Goal: Task Accomplishment & Management: Manage account settings

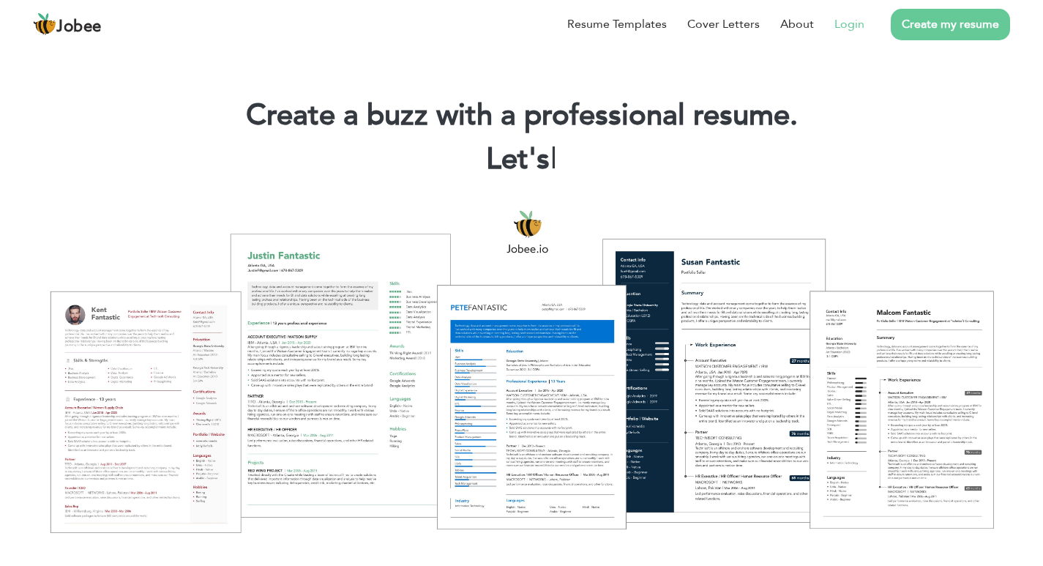
click at [840, 20] on link "Login" at bounding box center [849, 24] width 30 height 18
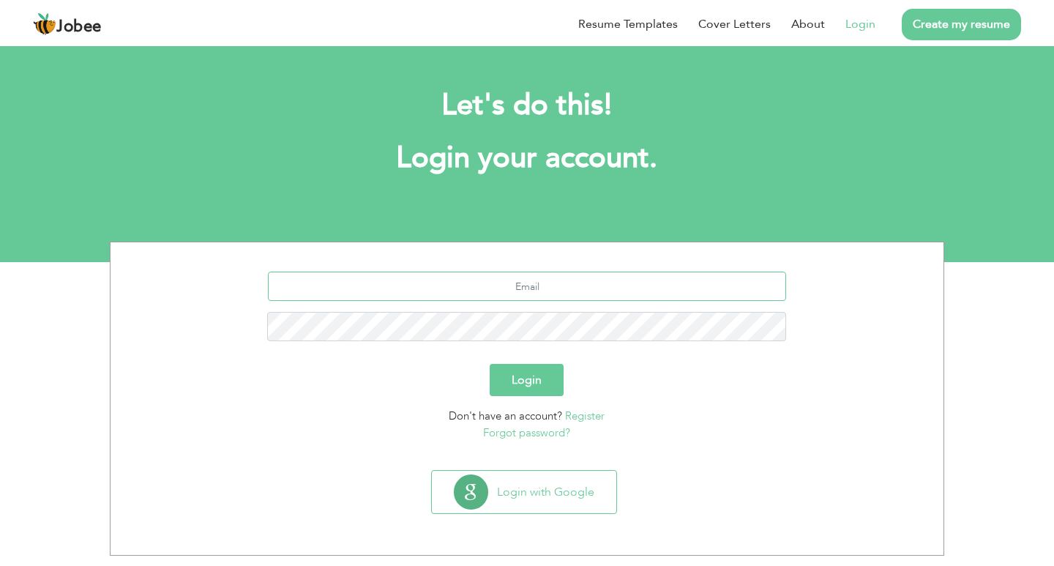
click at [594, 295] on input "text" at bounding box center [527, 286] width 519 height 29
click at [573, 291] on input "text" at bounding box center [527, 286] width 519 height 29
type input "[EMAIL_ADDRESS][DOMAIN_NAME]"
click at [535, 383] on button "Login" at bounding box center [527, 380] width 74 height 32
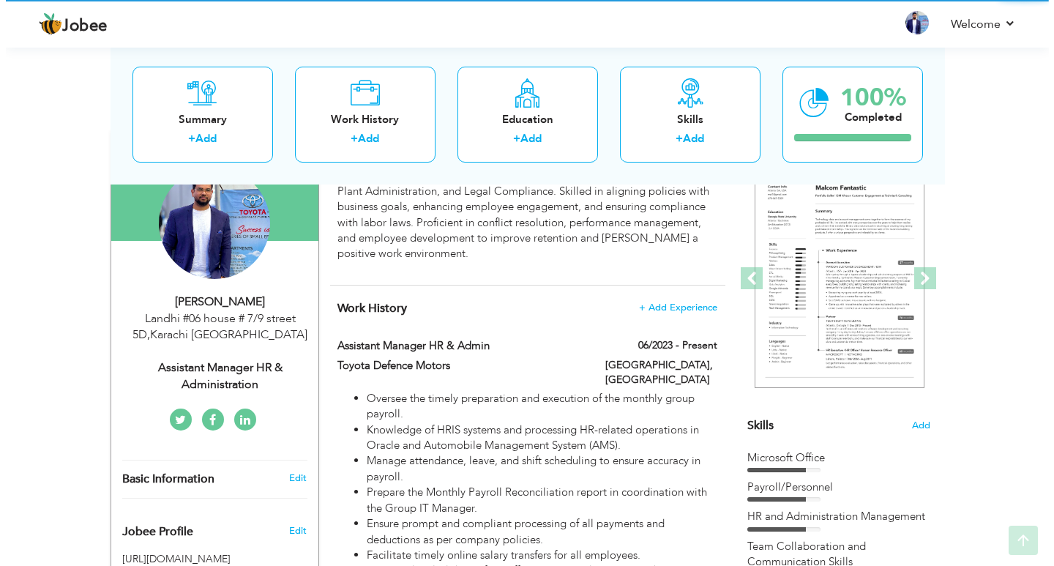
scroll to position [146, 0]
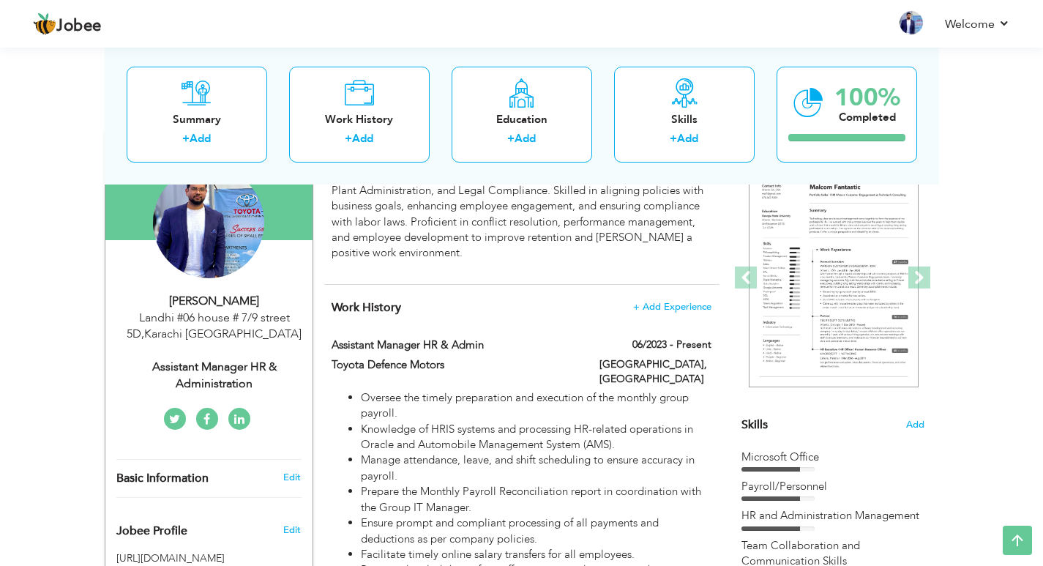
click at [239, 381] on div "Assistant Manager HR & Administration" at bounding box center [214, 376] width 196 height 34
type input "[DEMOGRAPHIC_DATA]"
type input "Adeel"
type input "03350317247"
select select "number:166"
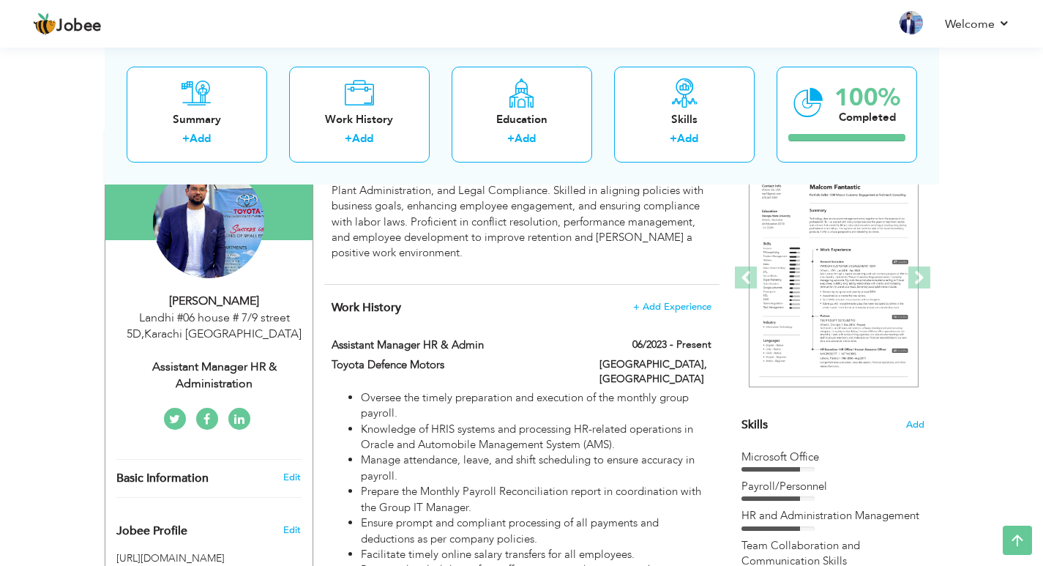
type input "[GEOGRAPHIC_DATA]"
type input "Landhi #06 house # 7/9 street 5D"
select select "number:10"
type input "Assistant Manager HR & Administration"
type input "https://www.linkedin.com/in/muhammad-adeel-220338214/"
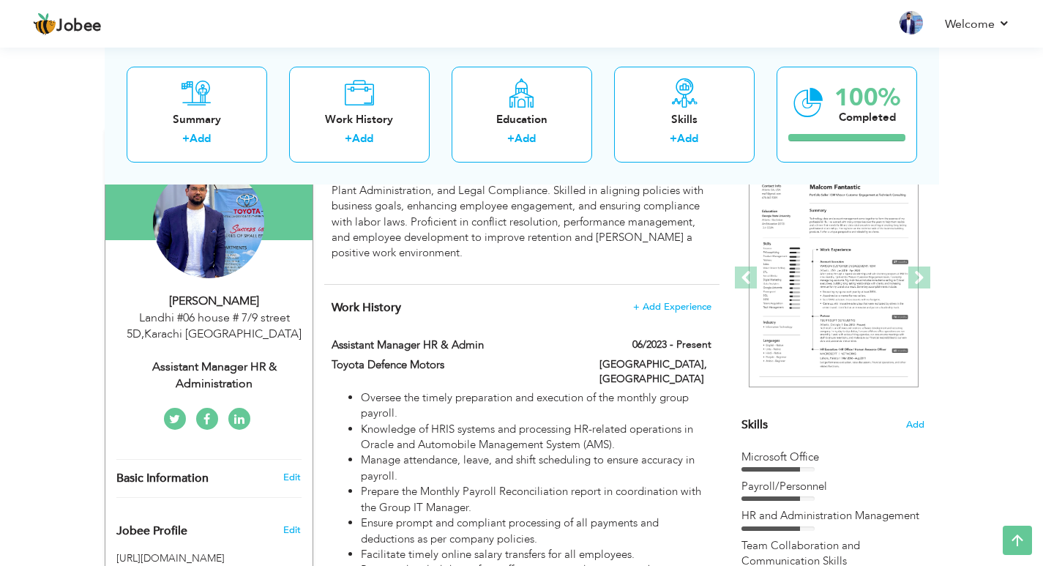
type input "https://www.facebook.com/adeel.umer.33"
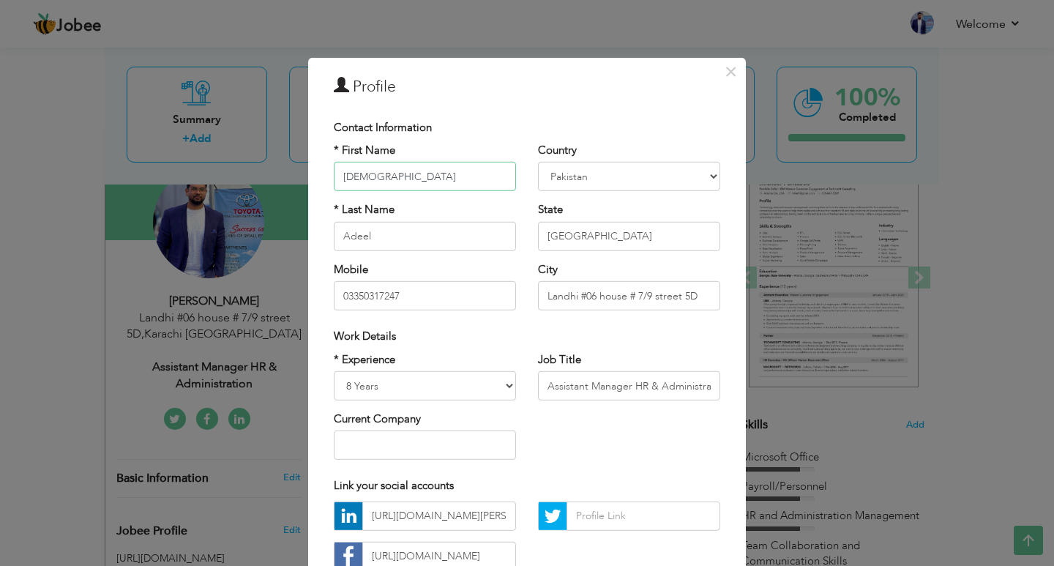
scroll to position [73, 0]
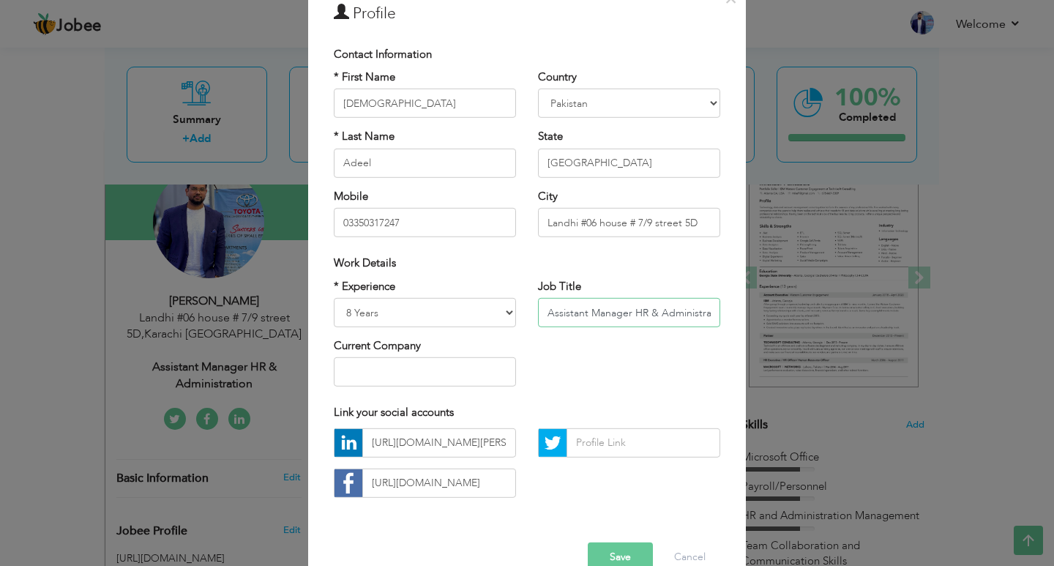
click at [657, 318] on input "Assistant Manager HR & Administration" at bounding box center [629, 312] width 182 height 29
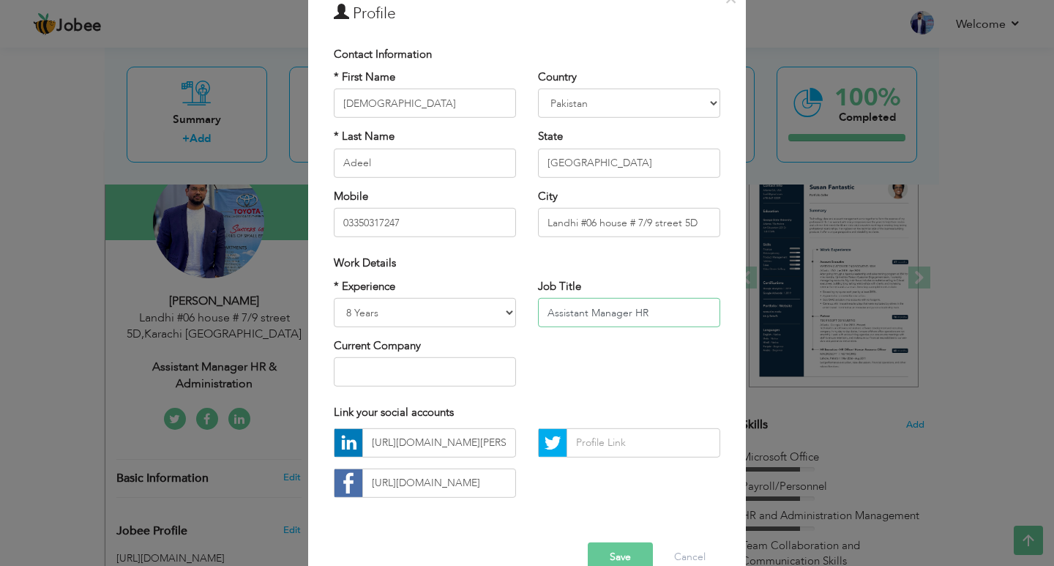
type input "Assistant Manager HR"
click at [447, 436] on input "https://www.linkedin.com/in/muhammad-adeel-220338214/" at bounding box center [439, 442] width 154 height 29
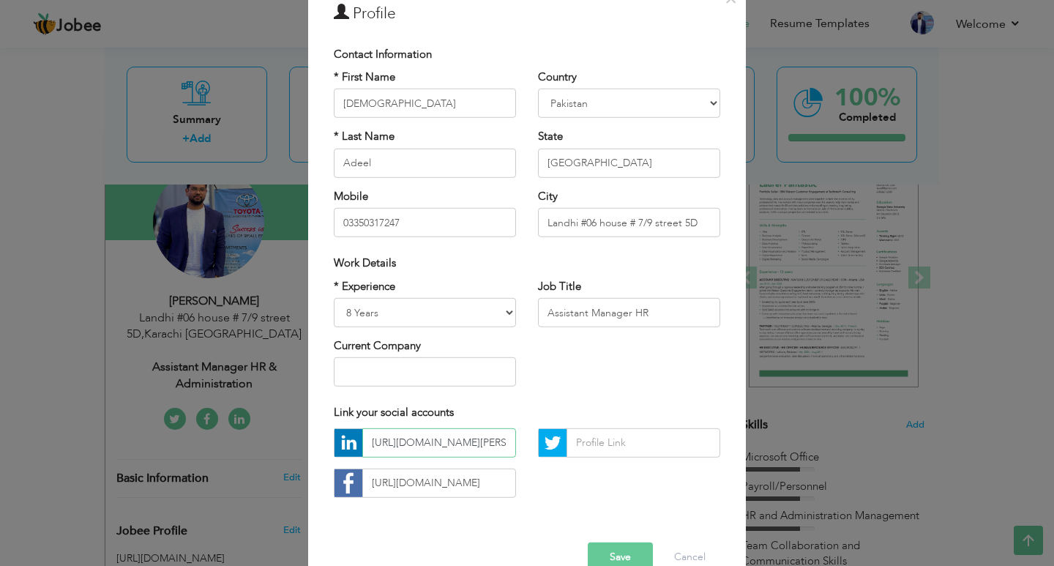
paste input "https://www.linkedin.com/in/muhammad-adeel-220338214/"
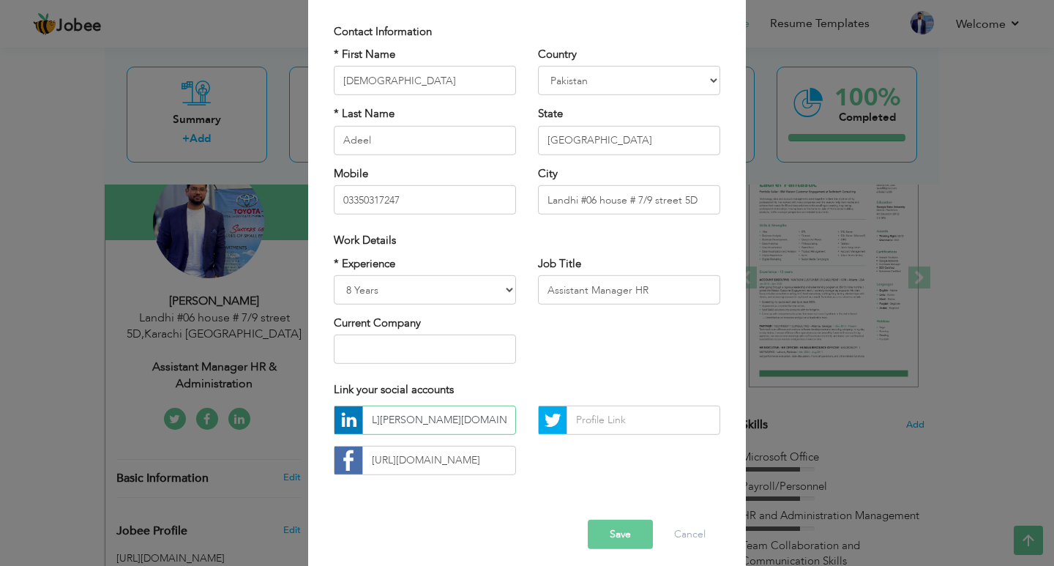
scroll to position [105, 0]
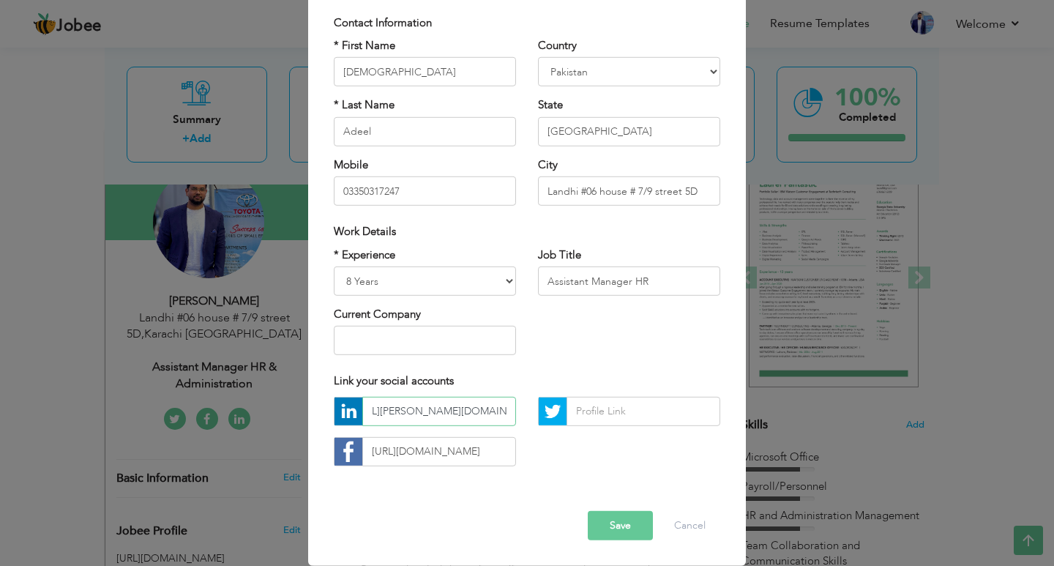
click at [476, 417] on input "https://www.linkehttps://www.linkedin.com/in/muhammad-adeel-220338214/din.com/i…" at bounding box center [439, 411] width 154 height 29
type input "https://www.linkehttps://www.linkedin.com/in/muhammad-adeel-220338214/din.com/i…"
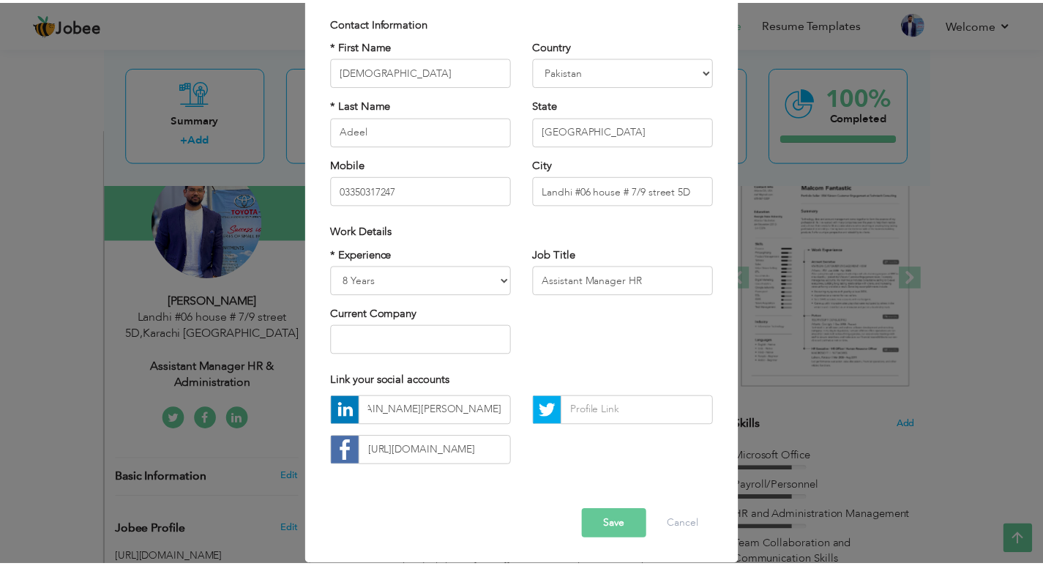
scroll to position [0, 0]
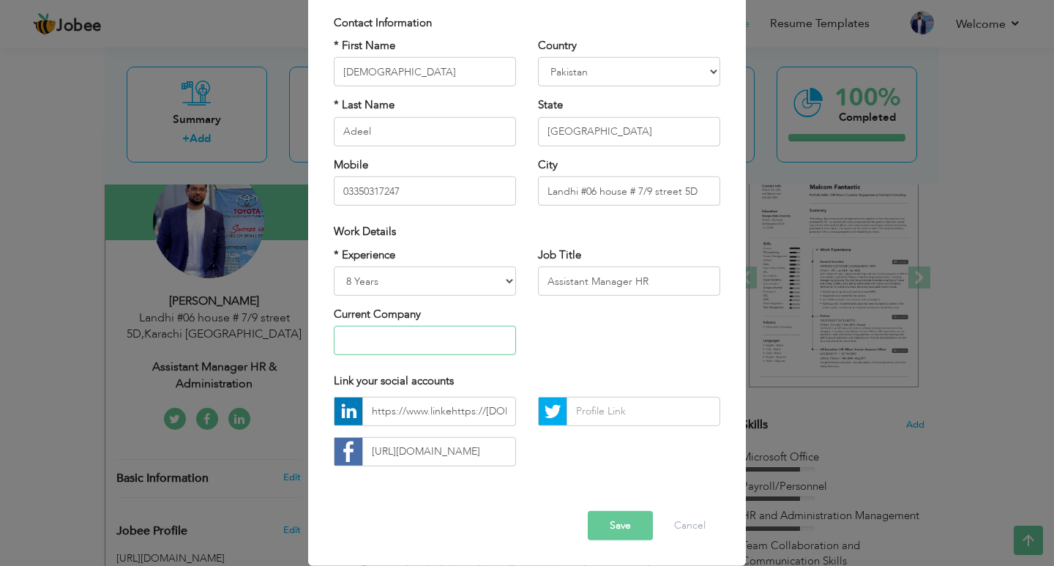
click at [432, 332] on input "text" at bounding box center [425, 340] width 182 height 29
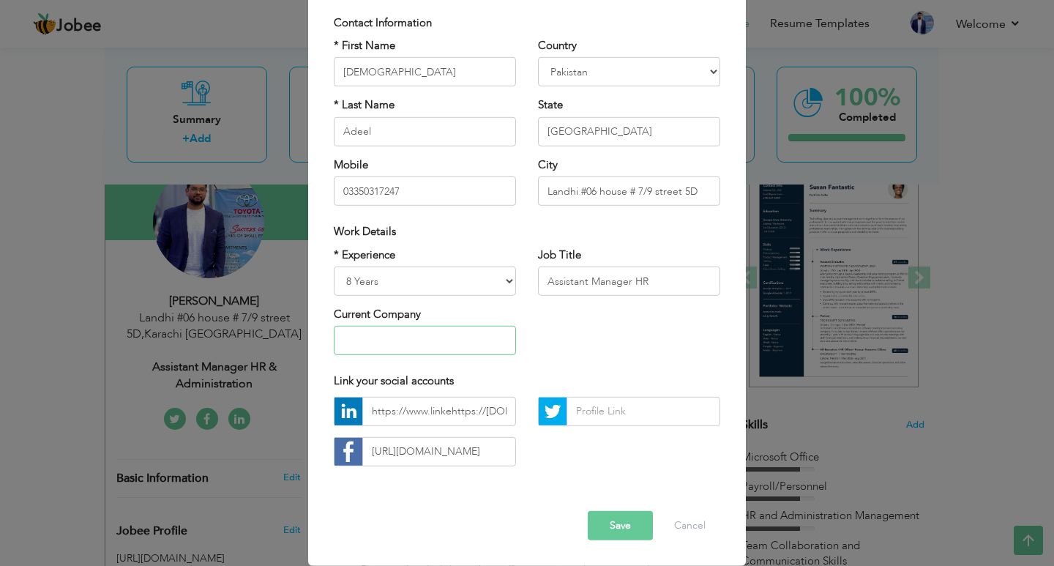
type input "T"
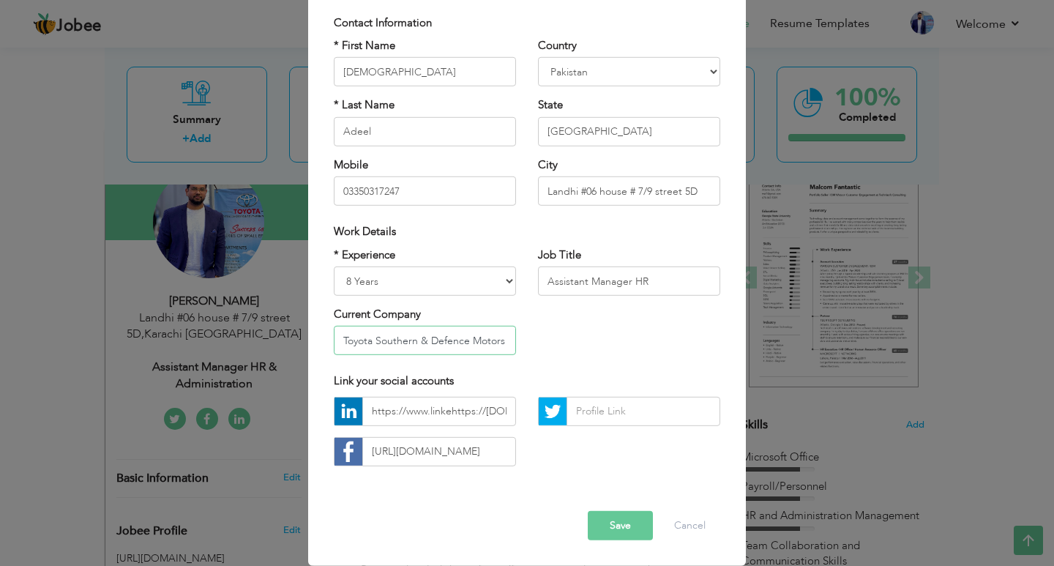
type input "Toyota Southern & Defence Motors"
click at [608, 527] on button "Save" at bounding box center [620, 525] width 65 height 29
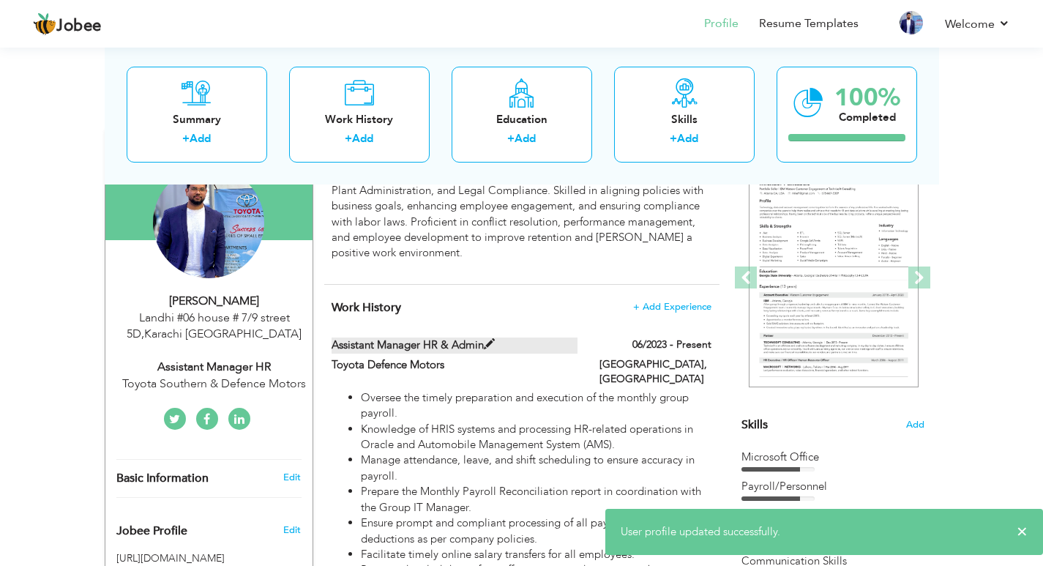
click at [492, 348] on span at bounding box center [489, 344] width 11 height 11
type input "Assistant Manager HR & Admin"
type input "Toyota Defence Motors"
type input "06/2023"
type input "Pakistan"
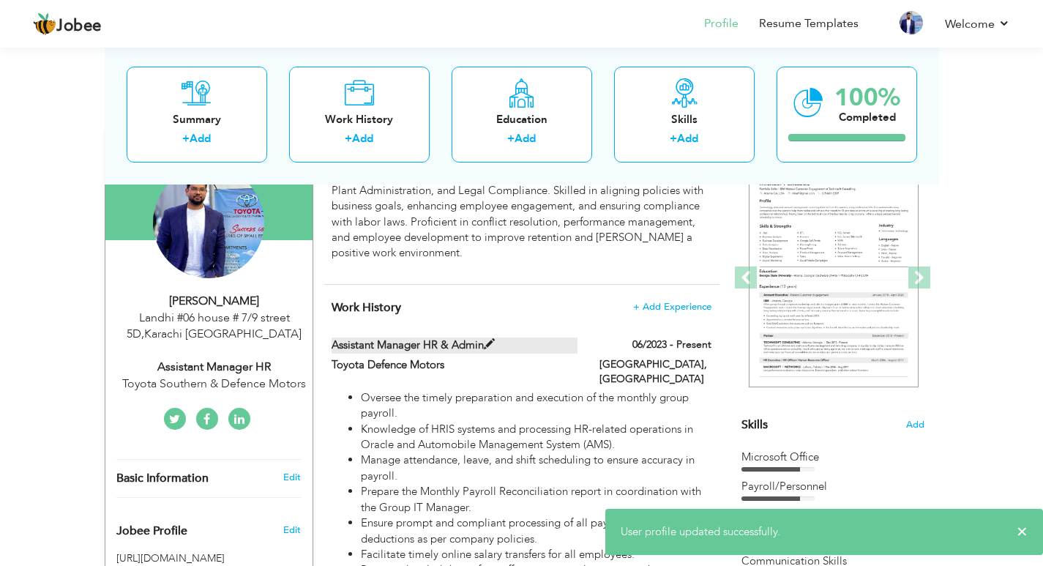
type input "Karachi"
checkbox input "true"
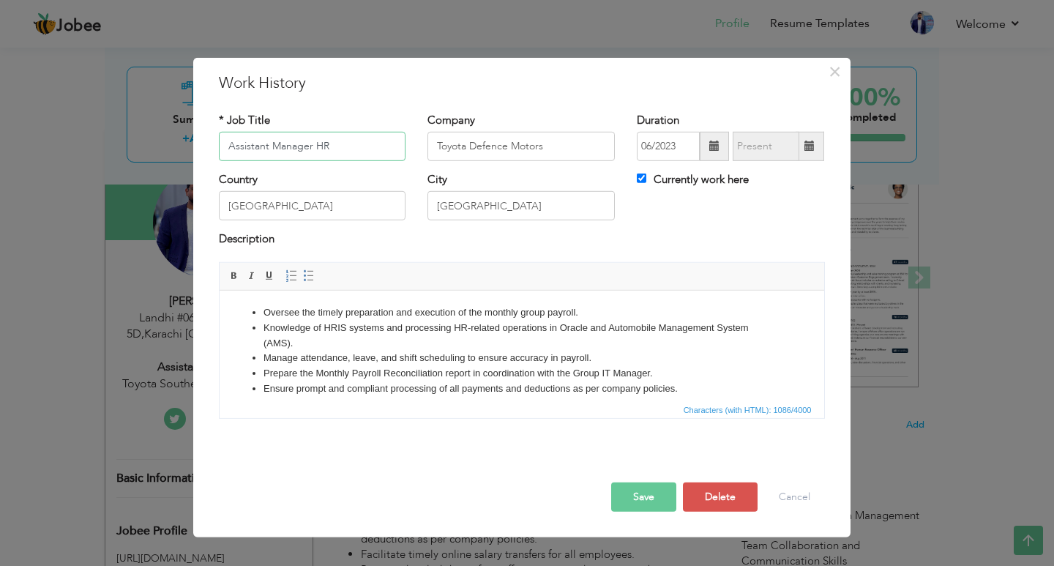
type input "Assistant Manager HR"
click at [585, 146] on input "Toyota Defence Motors" at bounding box center [520, 146] width 187 height 29
drag, startPoint x: 588, startPoint y: 143, endPoint x: 382, endPoint y: 141, distance: 205.7
click at [382, 141] on div "* Job Title Assistant Manager HR Company Toyota Defence Motors Duration 06/2023…" at bounding box center [522, 141] width 628 height 59
type input "Toyota Southern & Defence Motors"
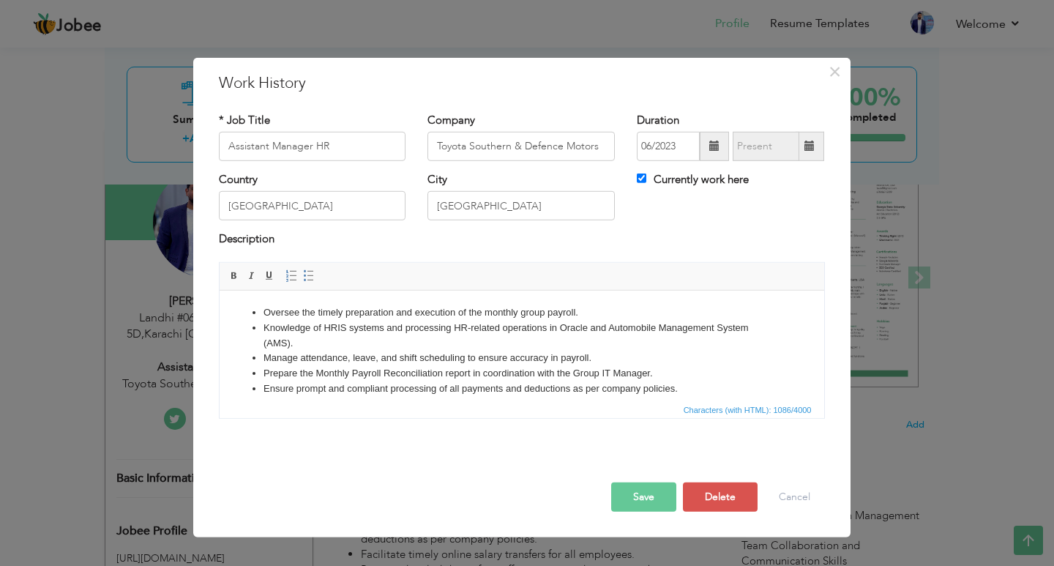
click at [659, 499] on button "Save" at bounding box center [643, 496] width 65 height 29
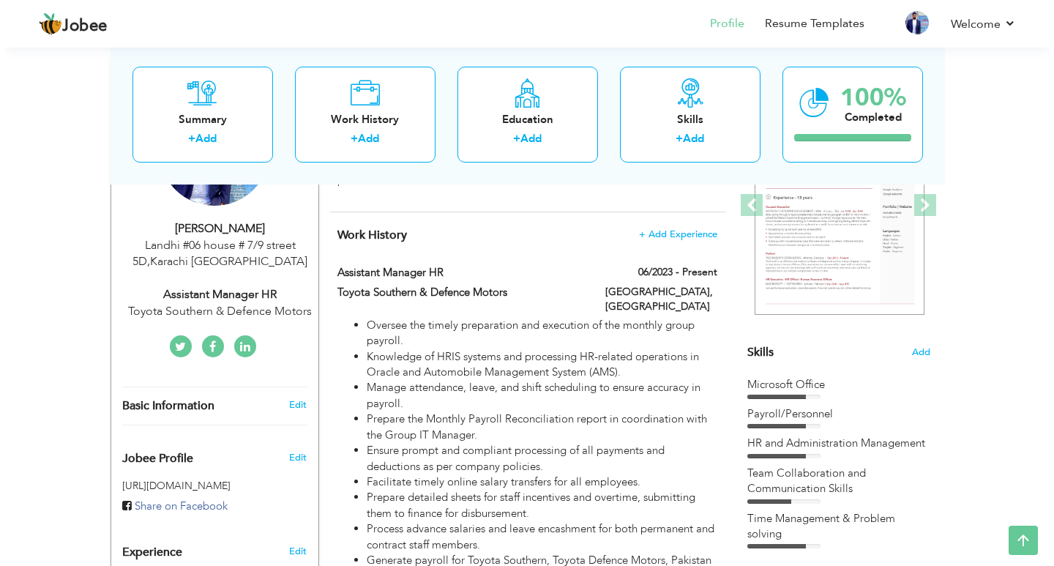
scroll to position [195, 0]
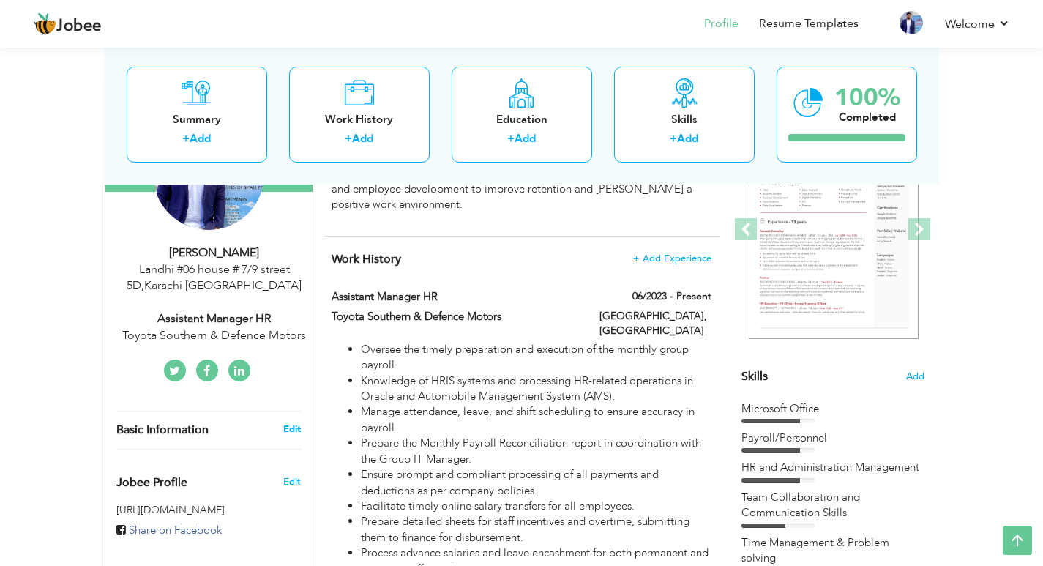
click at [293, 432] on link "Edit" at bounding box center [292, 428] width 18 height 13
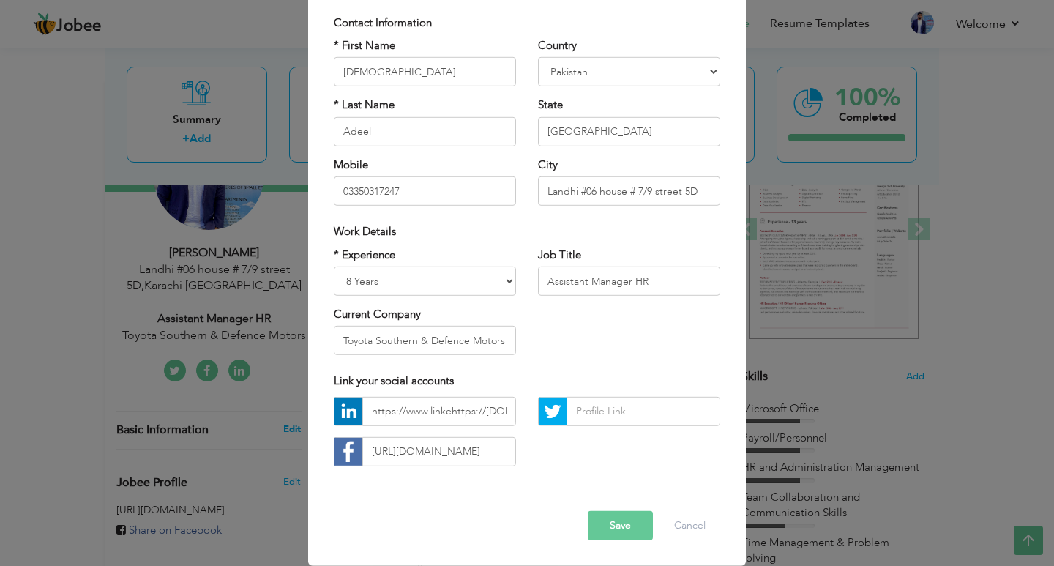
scroll to position [0, 0]
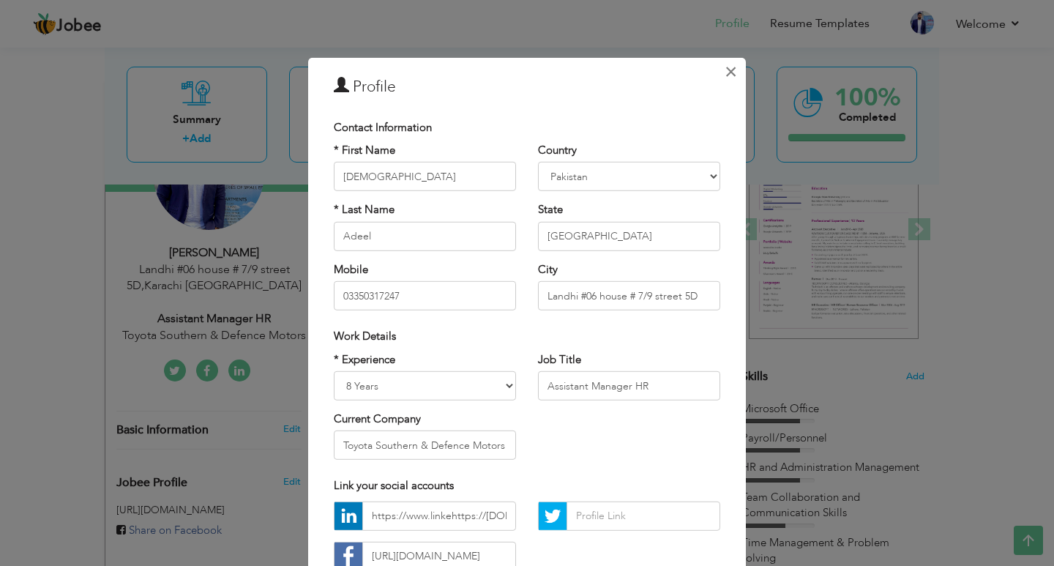
click at [728, 72] on span "×" at bounding box center [731, 71] width 12 height 26
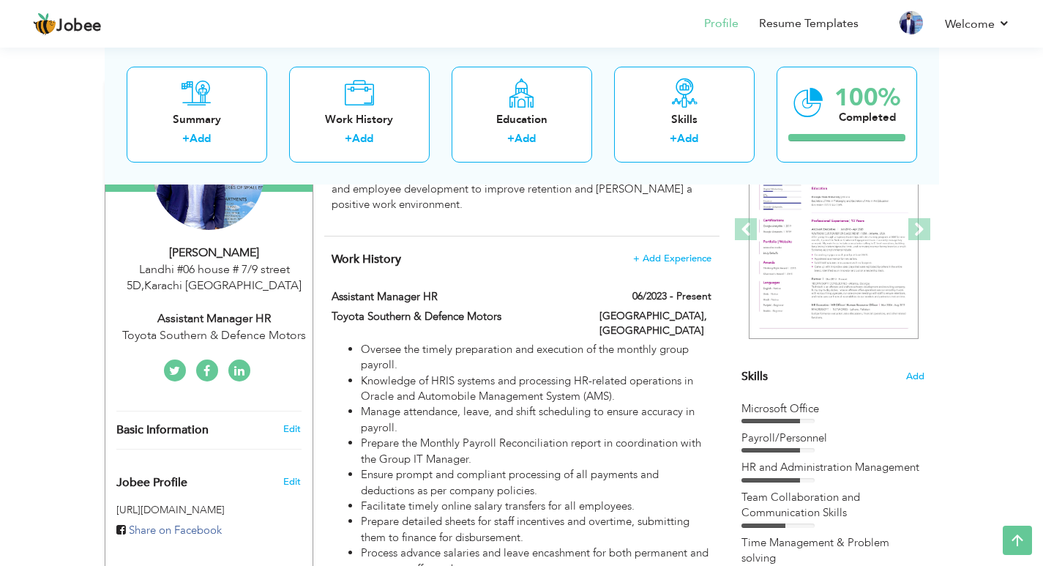
click at [179, 425] on span "Basic Information" at bounding box center [162, 430] width 92 height 13
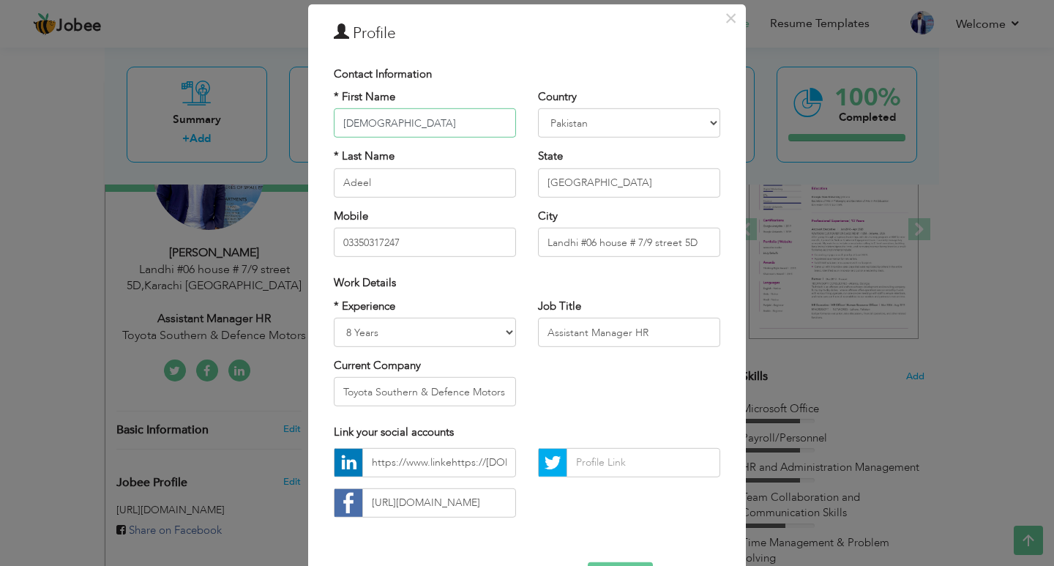
scroll to position [105, 0]
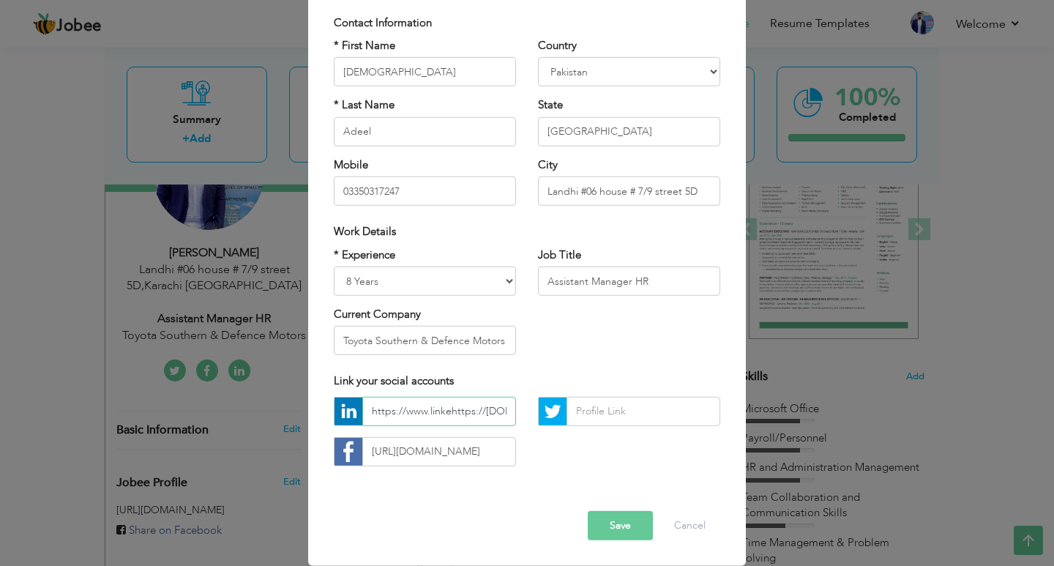
click at [410, 407] on input "https://www.linkehttps://www.linkedin.com/in/muhammad-adeel-220338214/din.com/i…" at bounding box center [439, 411] width 154 height 29
paste input "https://www.linkedin.com/in/muhammad-adeel-220338214/"
type input "https://www.lihttps://www.linkedin.com/in/muhammad-adeel-220338214/nkehttps://w…"
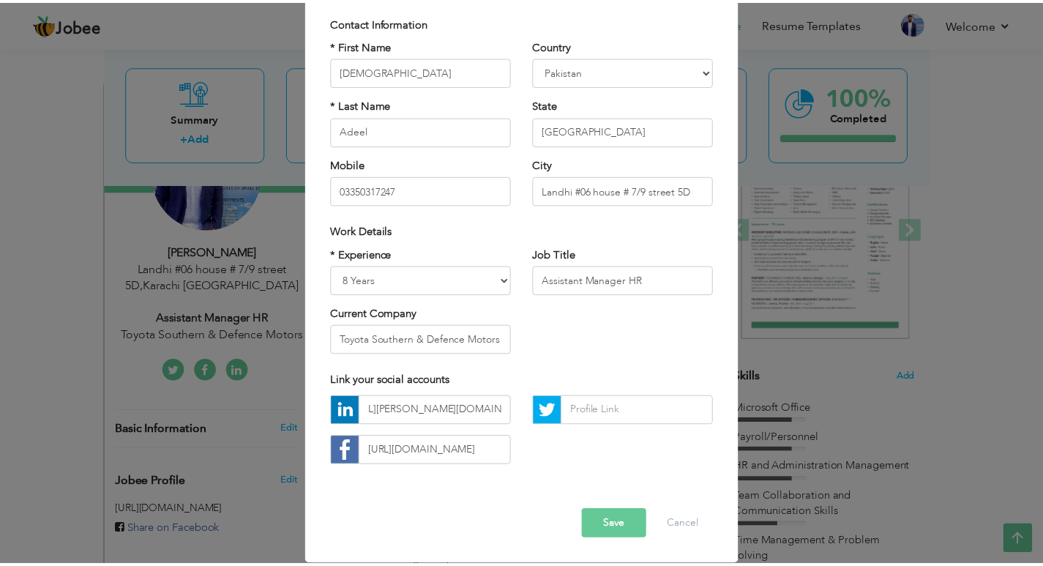
scroll to position [0, 0]
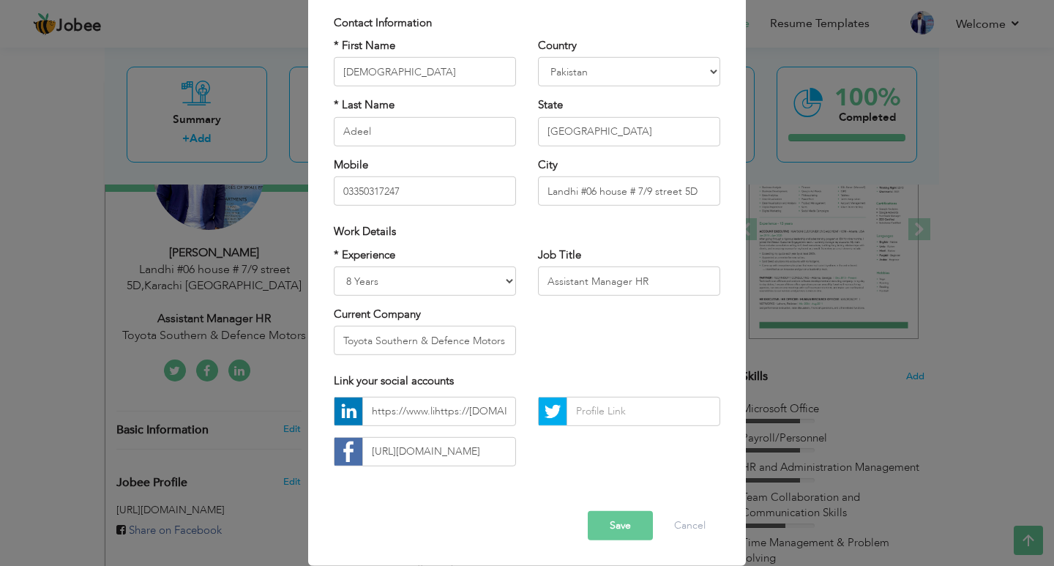
click at [595, 528] on button "Save" at bounding box center [620, 525] width 65 height 29
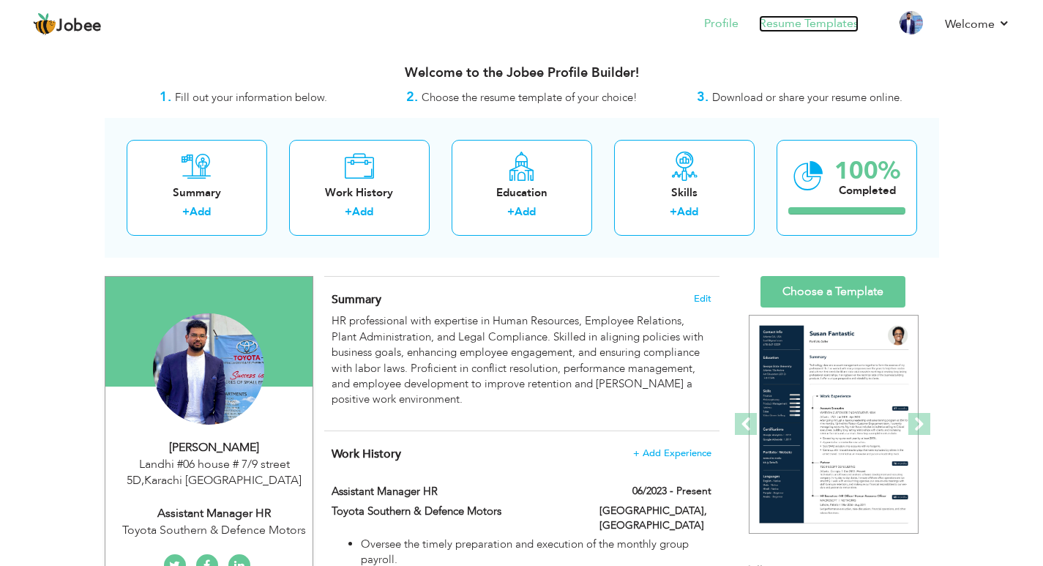
click at [819, 23] on link "Resume Templates" at bounding box center [809, 23] width 100 height 17
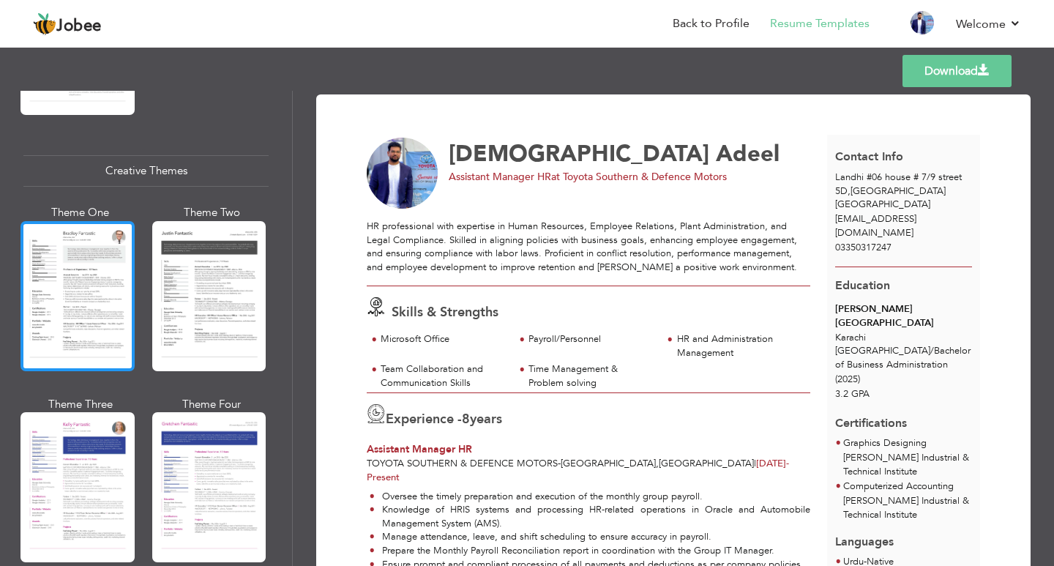
scroll to position [1757, 0]
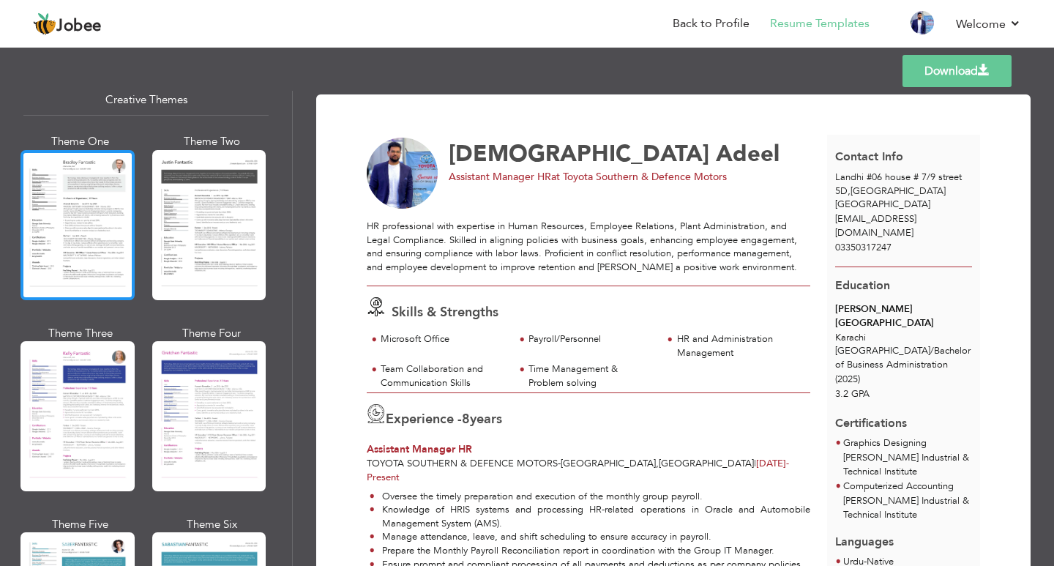
click at [76, 239] on div at bounding box center [77, 225] width 114 height 150
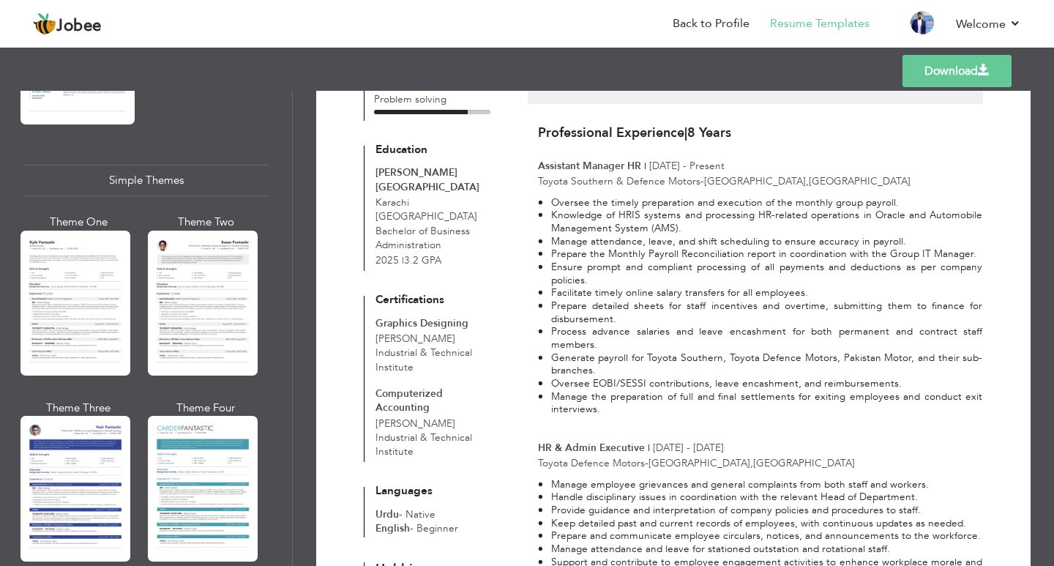
scroll to position [2509, 0]
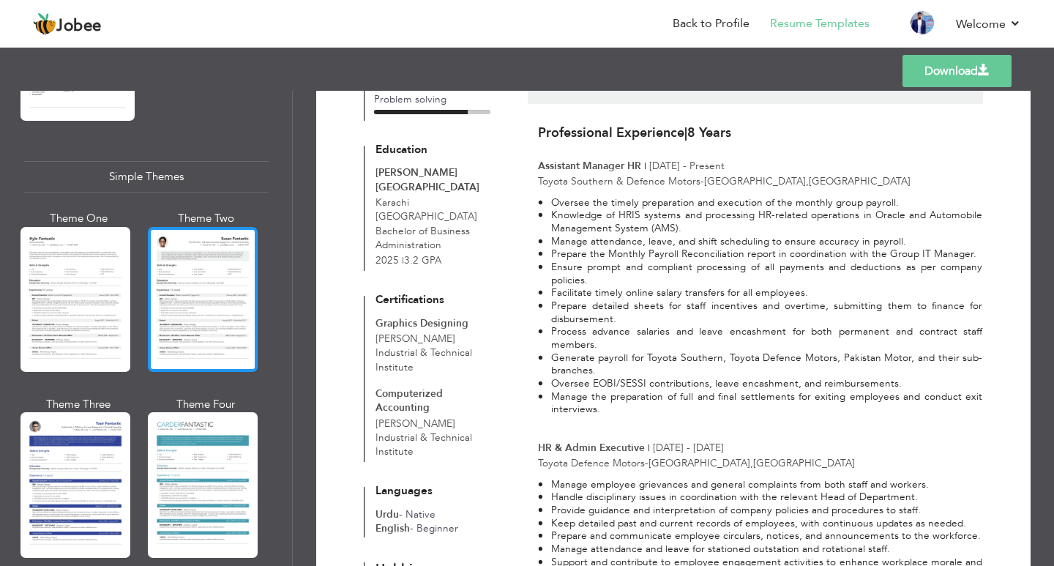
click at [177, 250] on div at bounding box center [203, 299] width 110 height 145
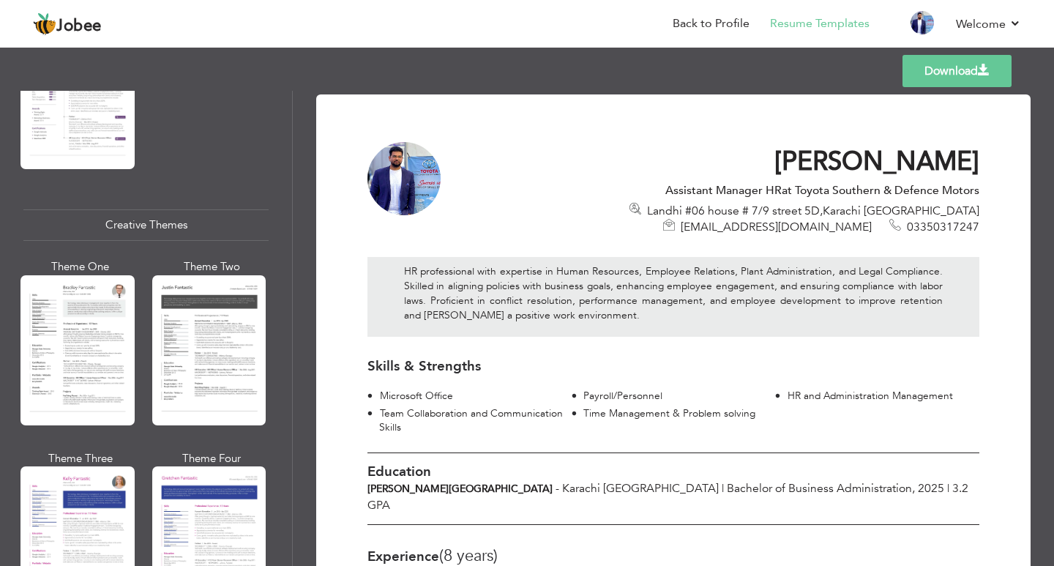
scroll to position [1631, 0]
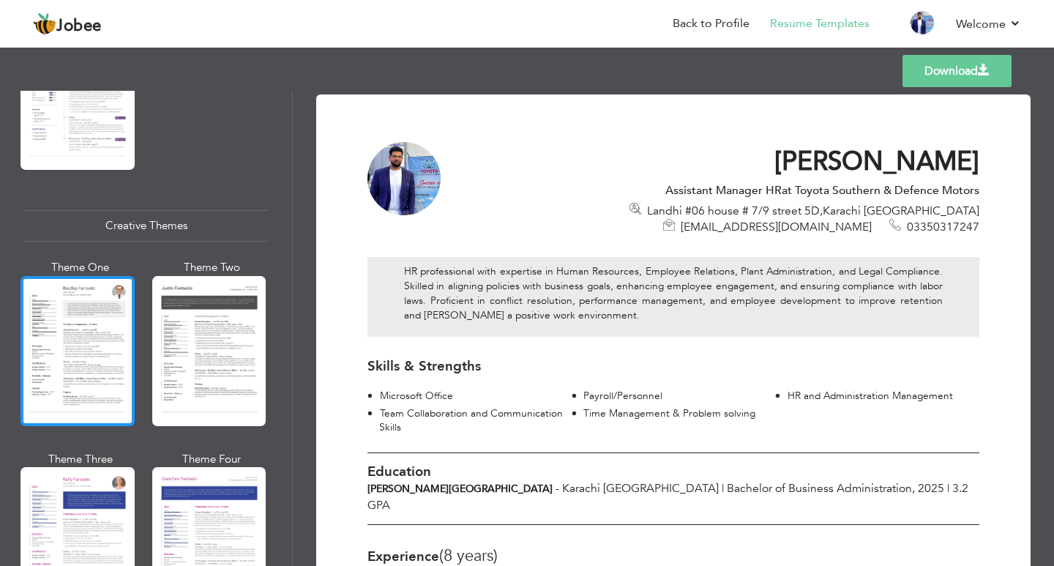
click at [119, 280] on div at bounding box center [77, 351] width 114 height 150
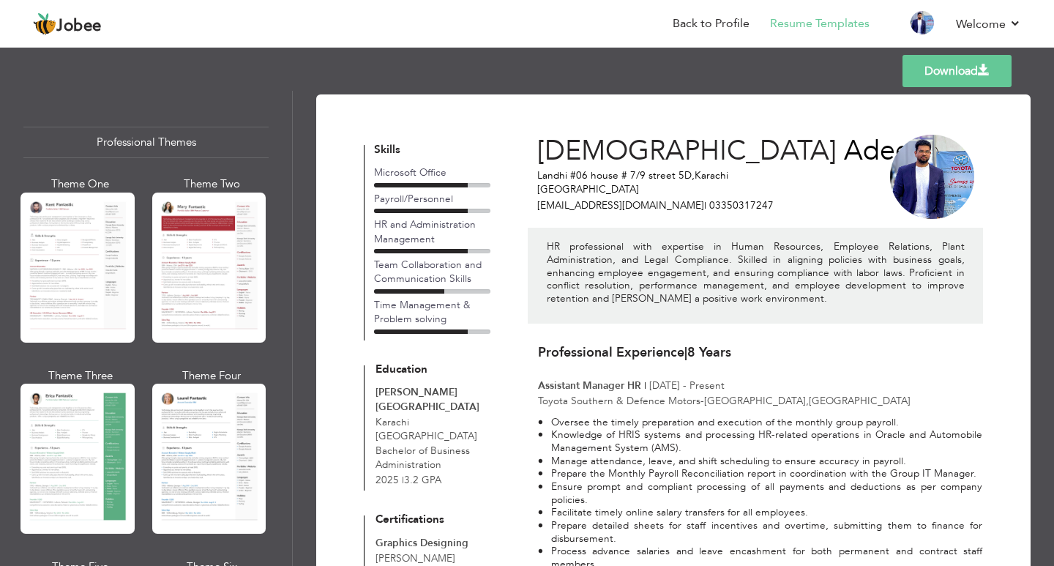
scroll to position [0, 0]
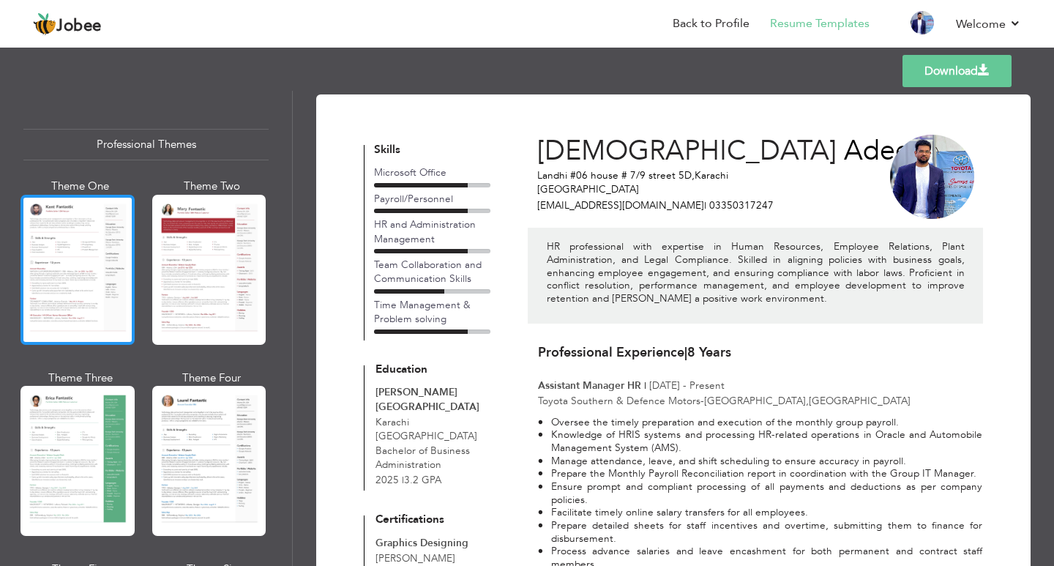
click at [51, 297] on div at bounding box center [77, 270] width 114 height 150
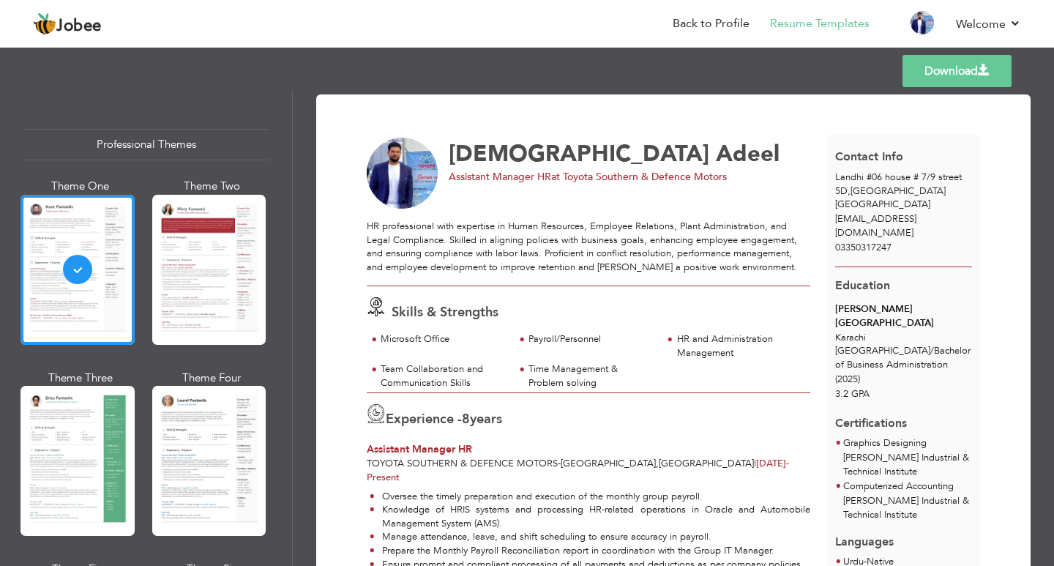
click at [979, 87] on div "Templates Download" at bounding box center [527, 71] width 1054 height 47
click at [981, 75] on span at bounding box center [984, 70] width 12 height 12
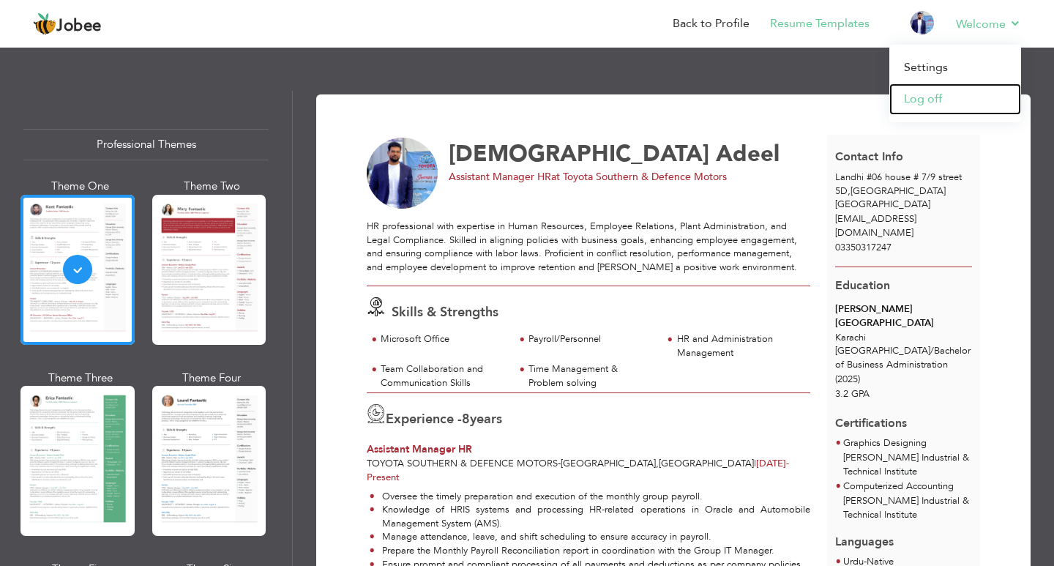
click at [914, 96] on link "Log off" at bounding box center [955, 98] width 132 height 31
